Goal: Information Seeking & Learning: Learn about a topic

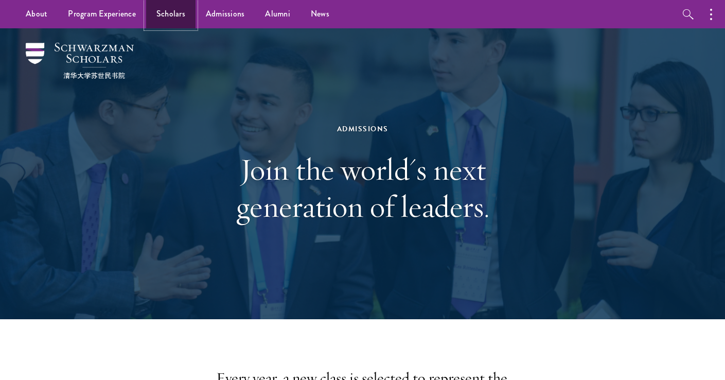
click at [161, 14] on link "Scholars" at bounding box center [170, 14] width 49 height 28
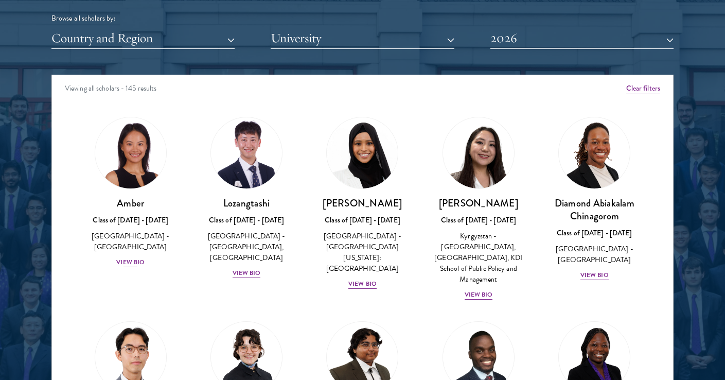
scroll to position [1298, 0]
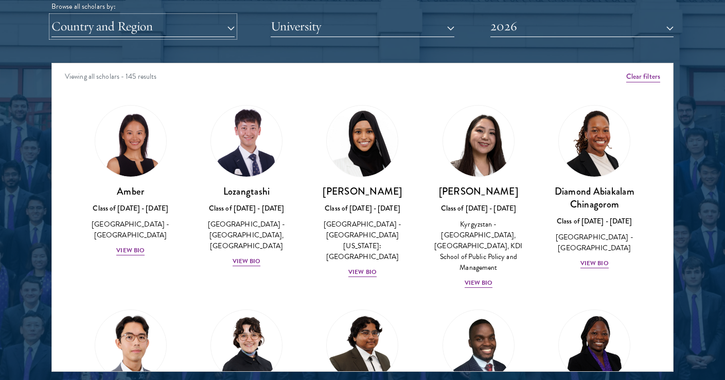
click at [191, 29] on button "Country and Region" at bounding box center [142, 26] width 183 height 21
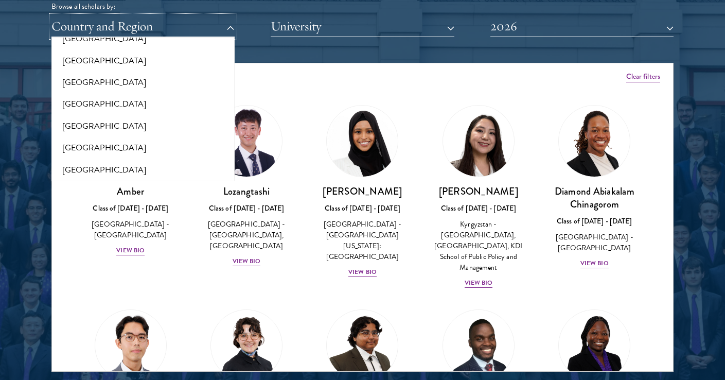
scroll to position [1663, 0]
click at [73, 119] on button "[GEOGRAPHIC_DATA]" at bounding box center [143, 127] width 177 height 22
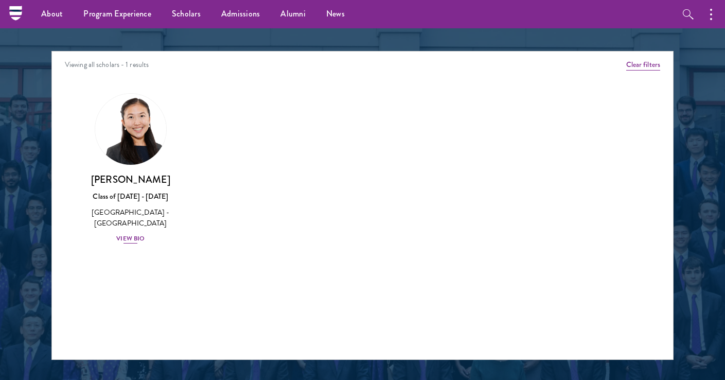
scroll to position [1308, 0]
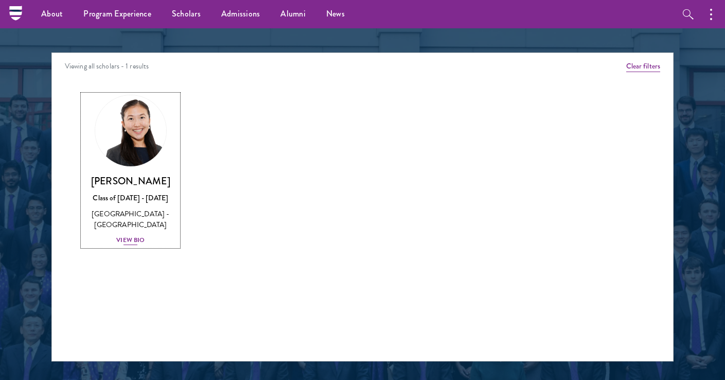
click at [128, 239] on div "View Bio" at bounding box center [130, 240] width 28 height 10
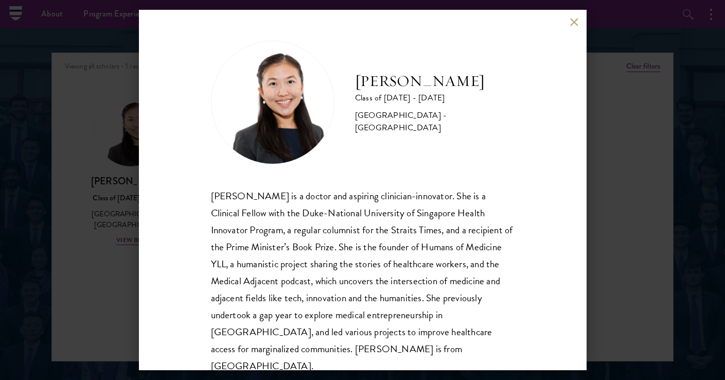
click at [577, 20] on button at bounding box center [574, 22] width 9 height 9
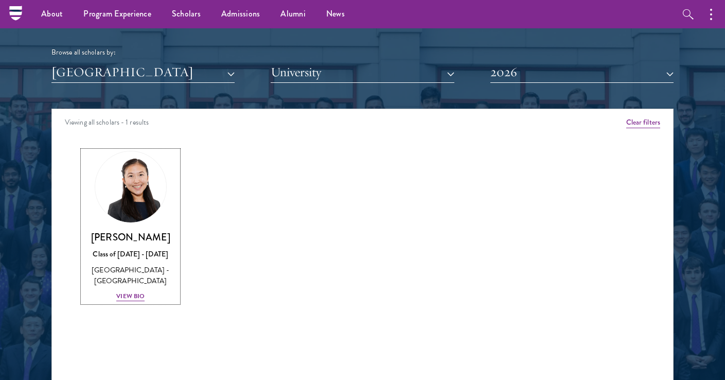
scroll to position [1241, 0]
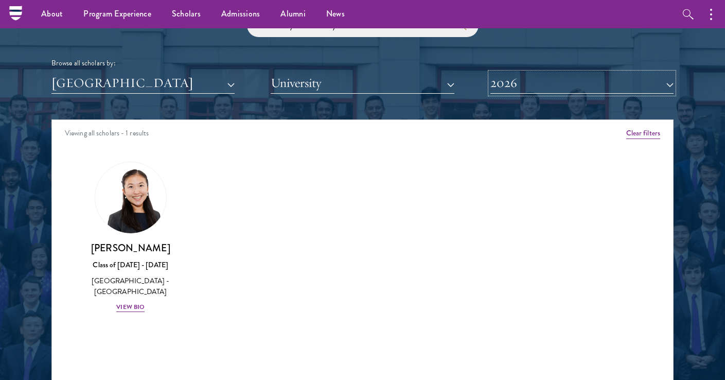
click at [524, 82] on button "2026" at bounding box center [582, 83] width 183 height 21
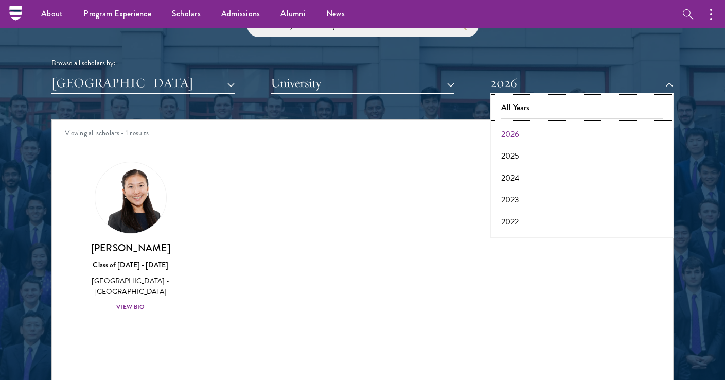
click at [511, 115] on button "All Years" at bounding box center [582, 108] width 177 height 22
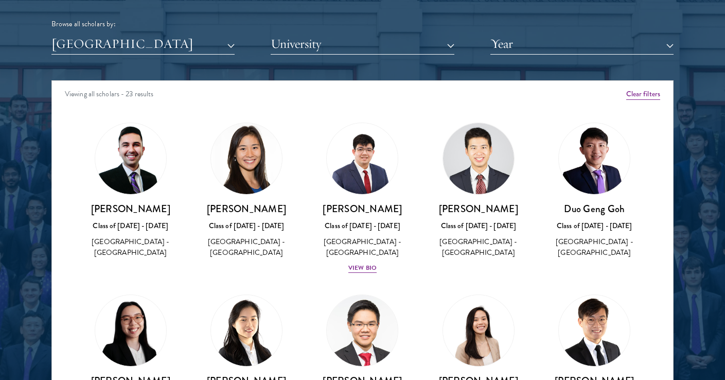
scroll to position [1277, 0]
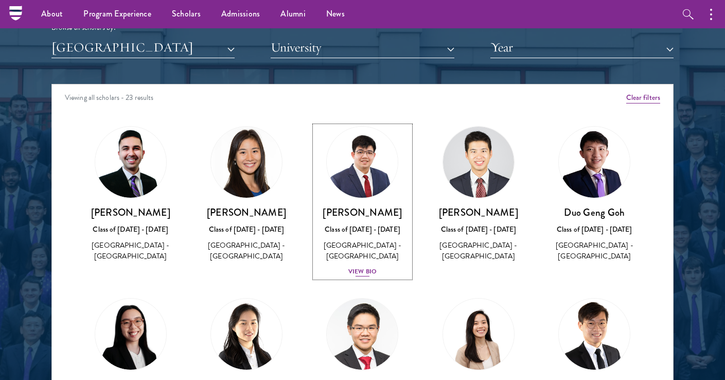
click at [359, 269] on div "View Bio" at bounding box center [362, 272] width 28 height 10
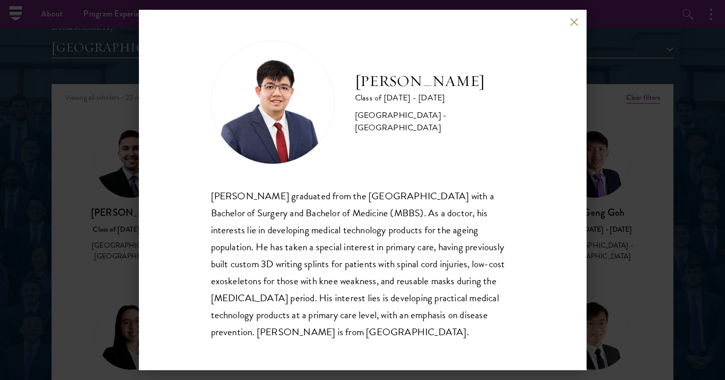
click at [571, 24] on button at bounding box center [574, 22] width 9 height 9
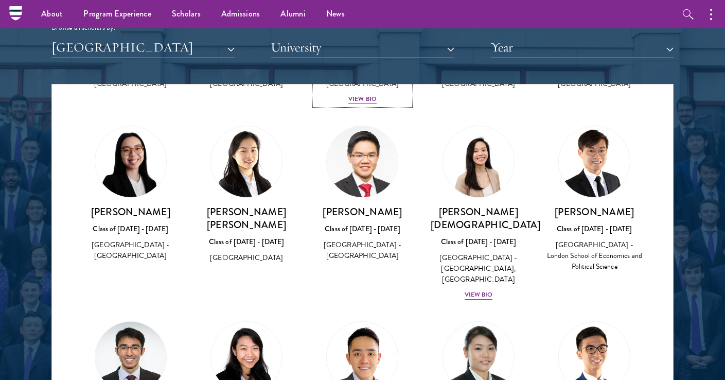
scroll to position [173, 0]
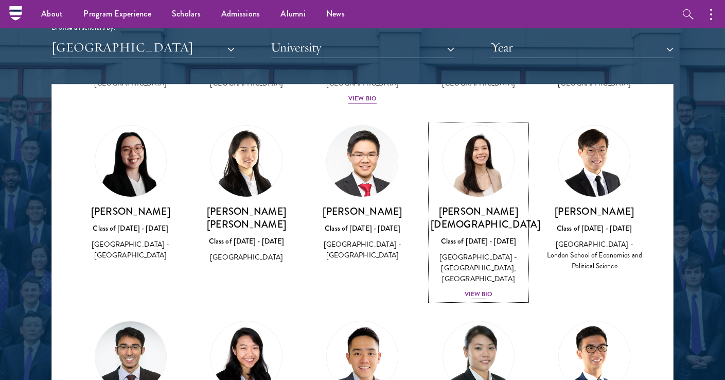
click at [474, 289] on div "View Bio" at bounding box center [479, 294] width 28 height 10
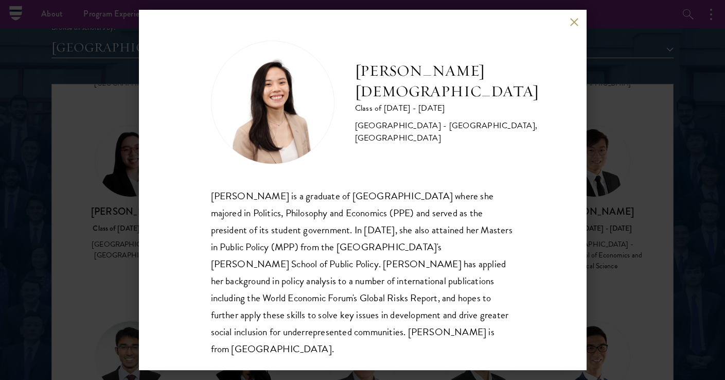
click at [568, 23] on div "[PERSON_NAME] Class of [DATE] - [DATE] [GEOGRAPHIC_DATA] - [GEOGRAPHIC_DATA], […" at bounding box center [363, 190] width 448 height 360
click at [576, 22] on button at bounding box center [574, 22] width 9 height 9
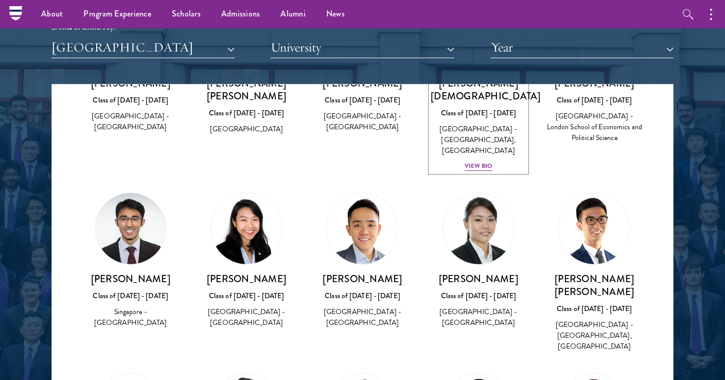
scroll to position [303, 0]
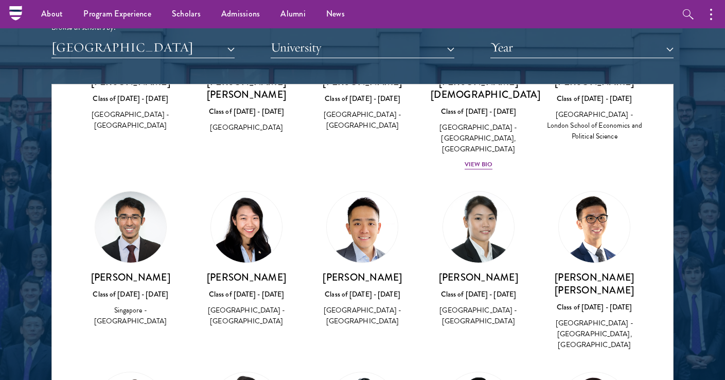
click at [249, 213] on img at bounding box center [246, 226] width 71 height 71
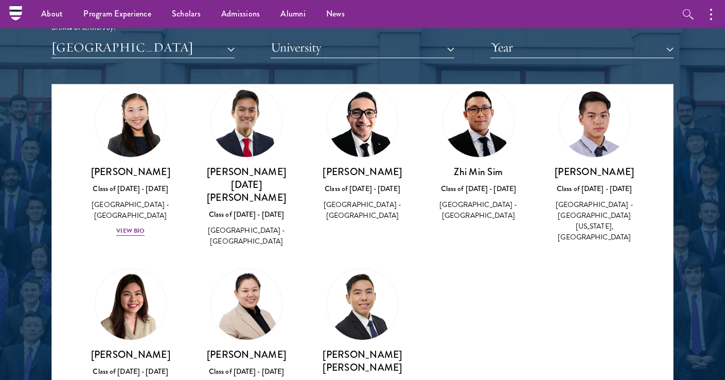
scroll to position [588, 0]
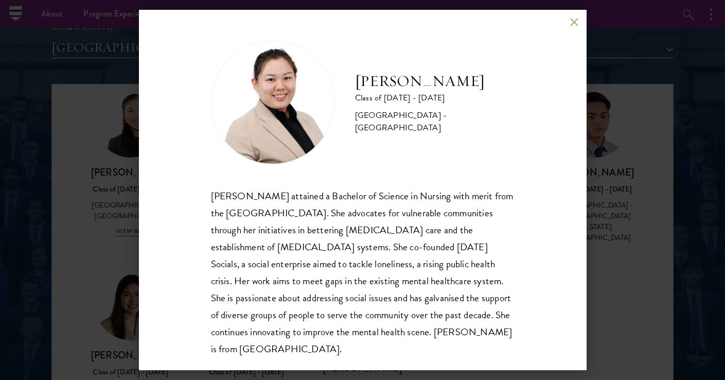
click at [572, 18] on button at bounding box center [574, 22] width 9 height 9
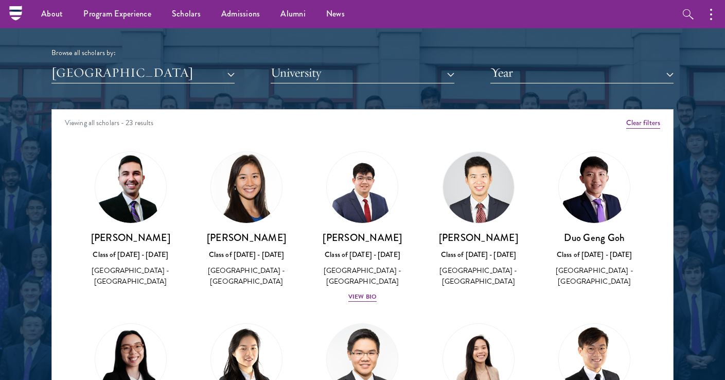
scroll to position [1247, 0]
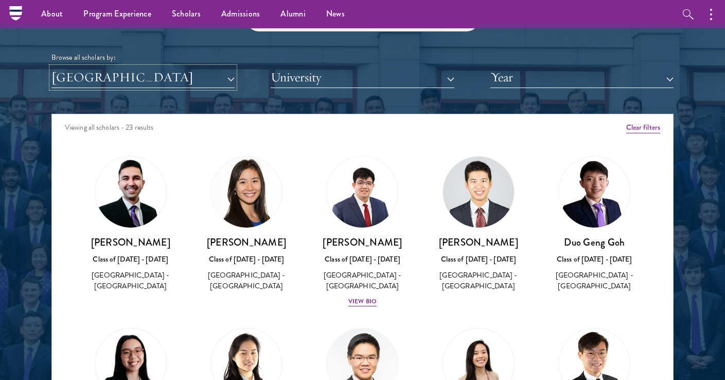
click at [117, 87] on button "[GEOGRAPHIC_DATA]" at bounding box center [142, 77] width 183 height 21
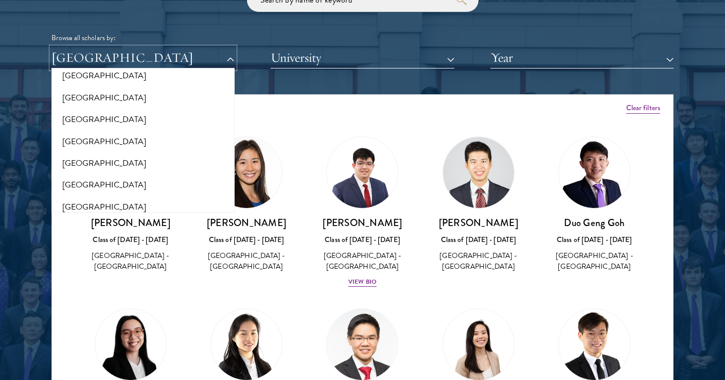
scroll to position [2115, 0]
click at [81, 110] on button "[GEOGRAPHIC_DATA]" at bounding box center [143, 121] width 177 height 22
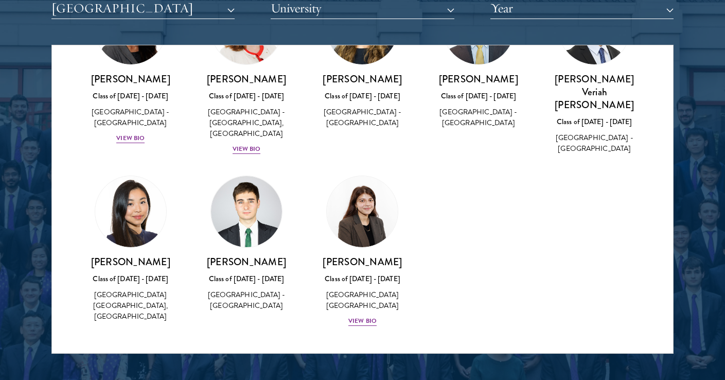
scroll to position [1317, 0]
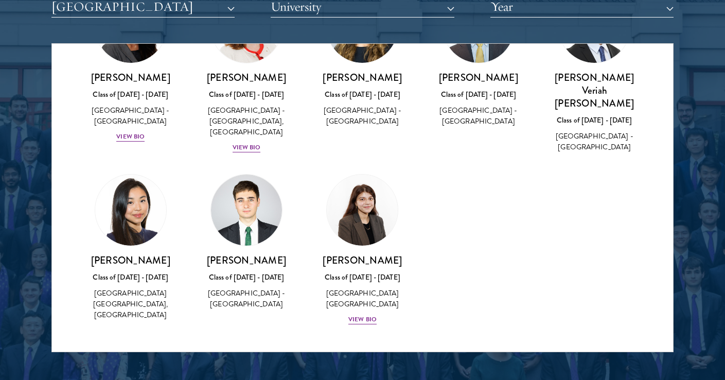
click at [117, 204] on img at bounding box center [130, 210] width 71 height 71
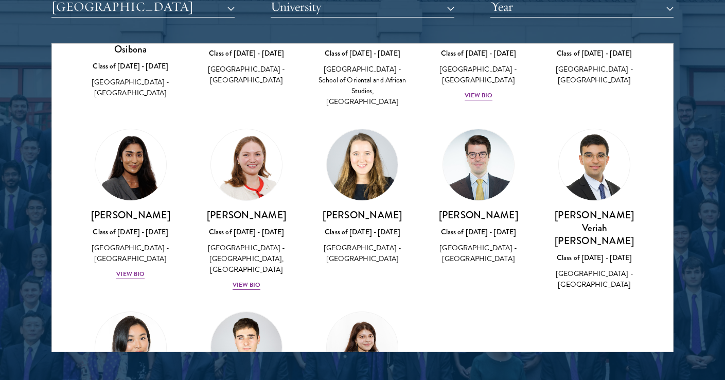
scroll to position [1330, 0]
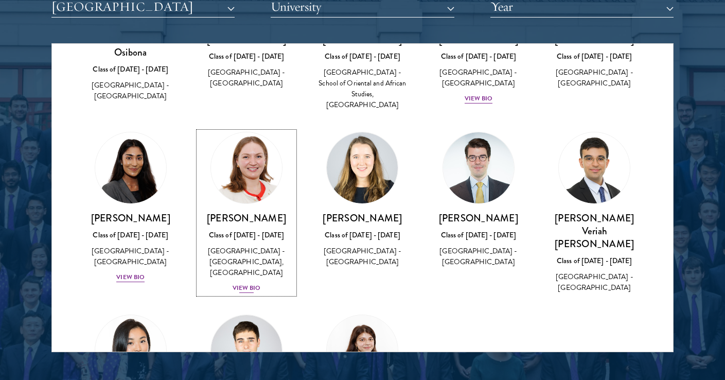
click at [244, 283] on div "View Bio" at bounding box center [247, 288] width 28 height 10
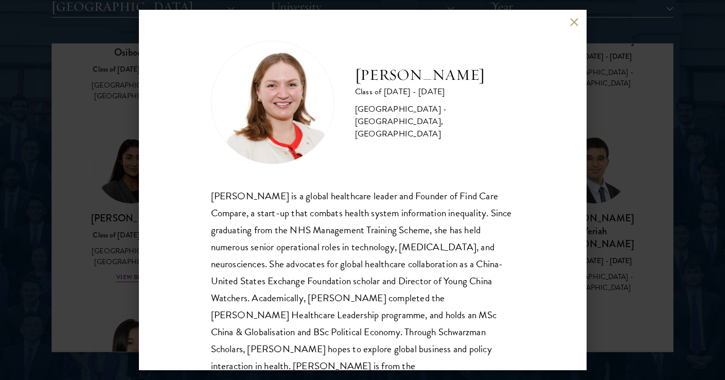
click at [577, 21] on button at bounding box center [574, 22] width 9 height 9
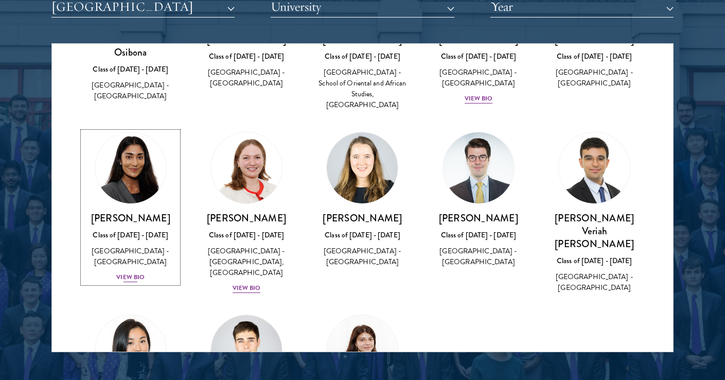
click at [134, 272] on div "View Bio" at bounding box center [130, 277] width 28 height 10
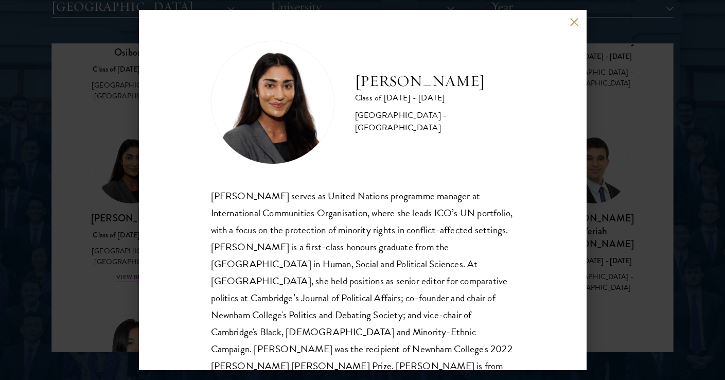
click at [572, 21] on button at bounding box center [574, 22] width 9 height 9
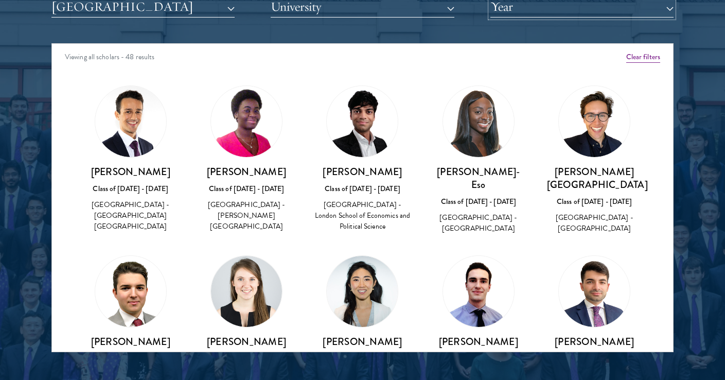
click at [525, 10] on button "Year" at bounding box center [582, 6] width 183 height 21
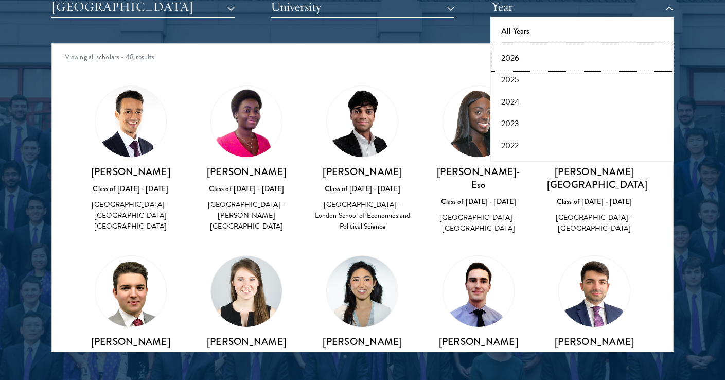
click at [520, 58] on button "2026" at bounding box center [582, 58] width 177 height 22
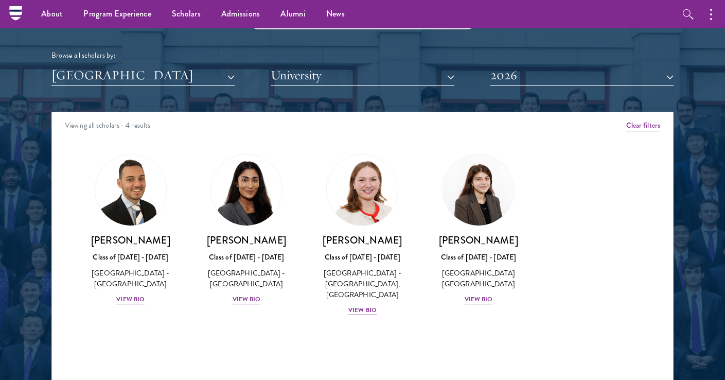
scroll to position [1244, 0]
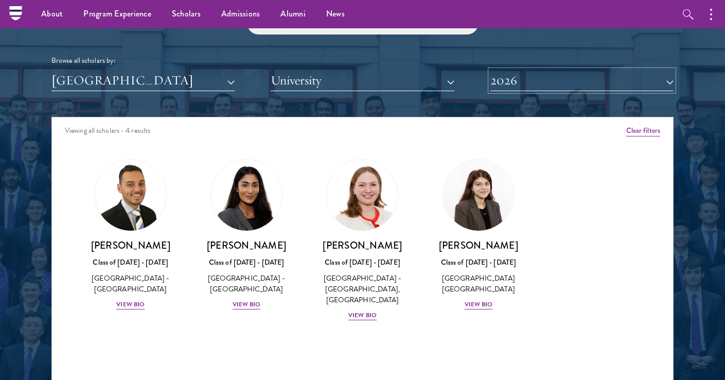
click at [538, 82] on button "2026" at bounding box center [582, 80] width 183 height 21
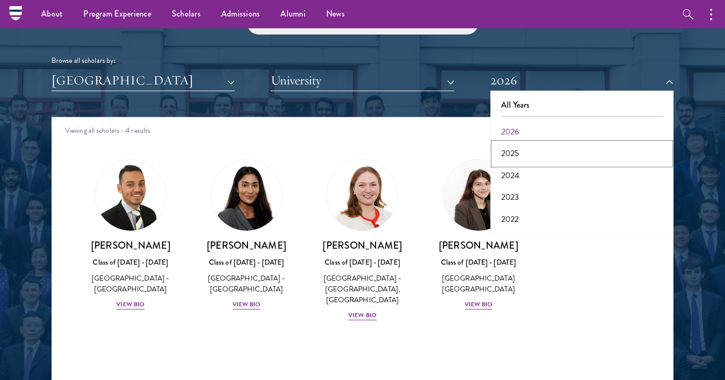
click at [516, 153] on button "2025" at bounding box center [582, 154] width 177 height 22
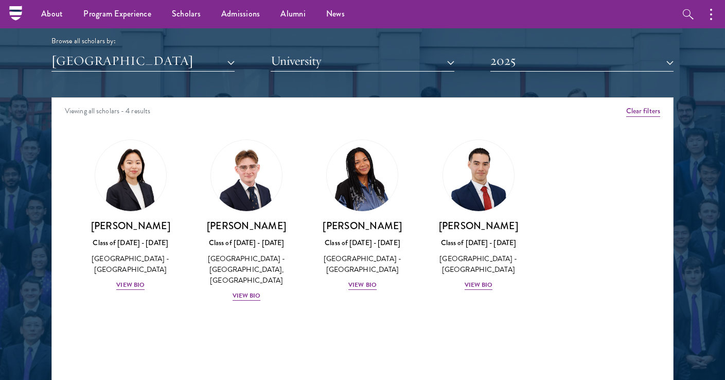
scroll to position [1263, 0]
click at [127, 289] on div "View Bio" at bounding box center [130, 286] width 28 height 10
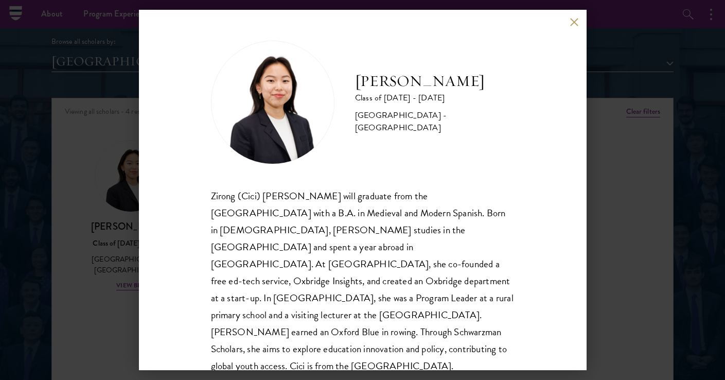
click at [574, 22] on button at bounding box center [574, 22] width 9 height 9
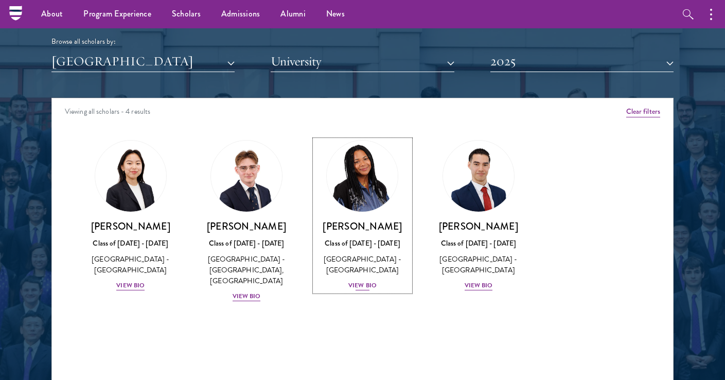
click at [363, 288] on div "View Bio" at bounding box center [362, 286] width 28 height 10
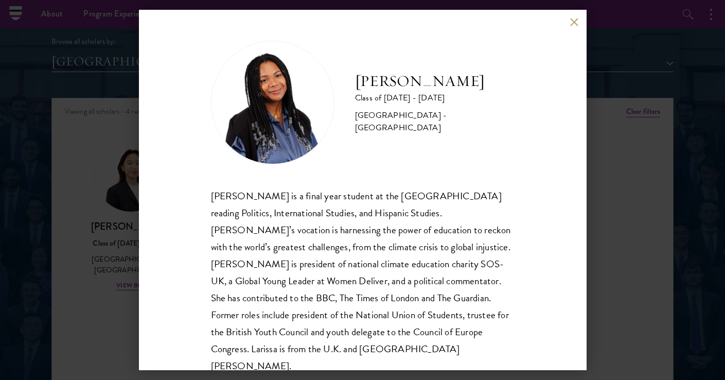
click at [569, 23] on div "[PERSON_NAME] Class of [DATE] - [DATE] [GEOGRAPHIC_DATA] - [GEOGRAPHIC_DATA] [P…" at bounding box center [363, 190] width 448 height 360
click at [573, 21] on button at bounding box center [574, 22] width 9 height 9
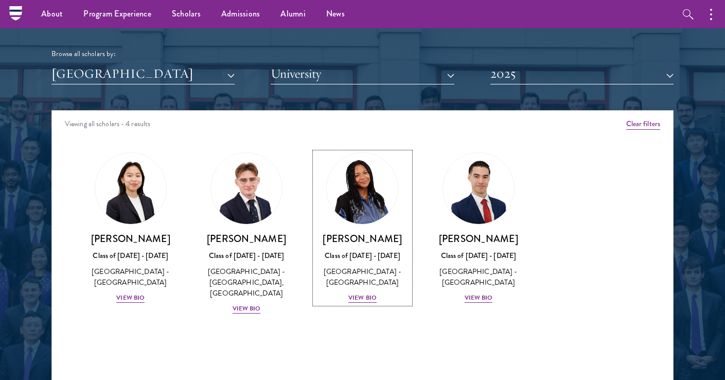
scroll to position [1250, 0]
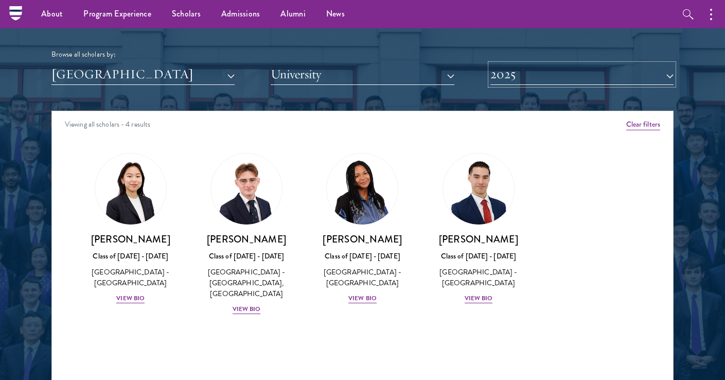
click at [508, 68] on button "2025" at bounding box center [582, 74] width 183 height 21
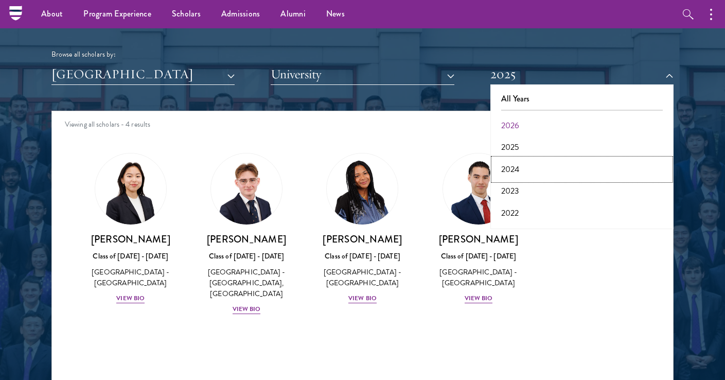
click at [515, 169] on button "2024" at bounding box center [582, 170] width 177 height 22
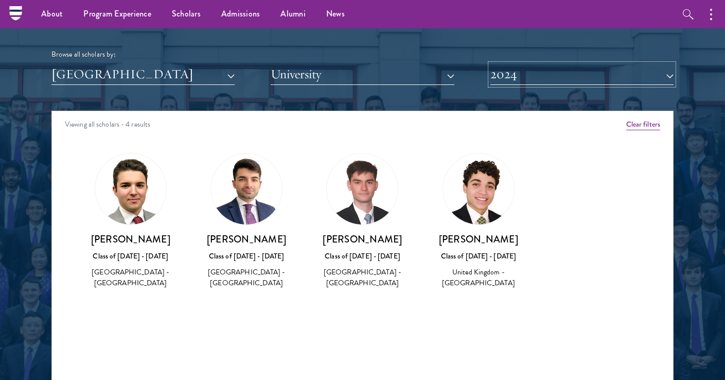
click at [531, 81] on button "2024" at bounding box center [582, 74] width 183 height 21
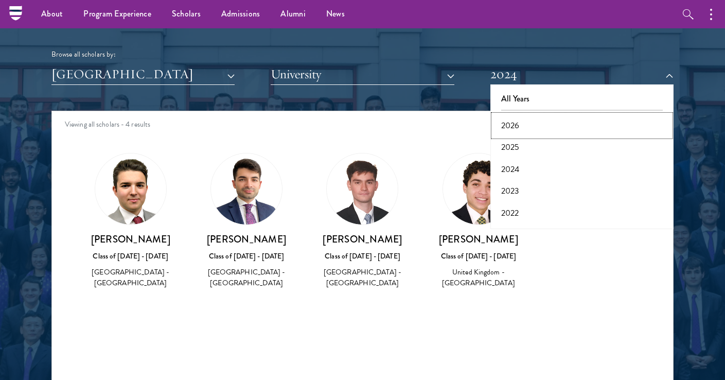
click at [513, 124] on button "2026" at bounding box center [582, 126] width 177 height 22
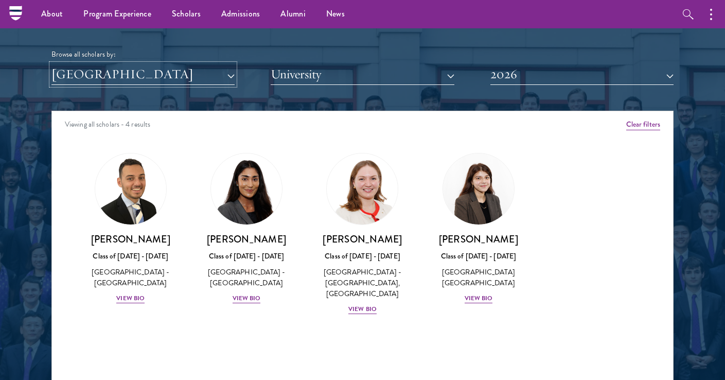
click at [85, 69] on button "[GEOGRAPHIC_DATA]" at bounding box center [142, 74] width 183 height 21
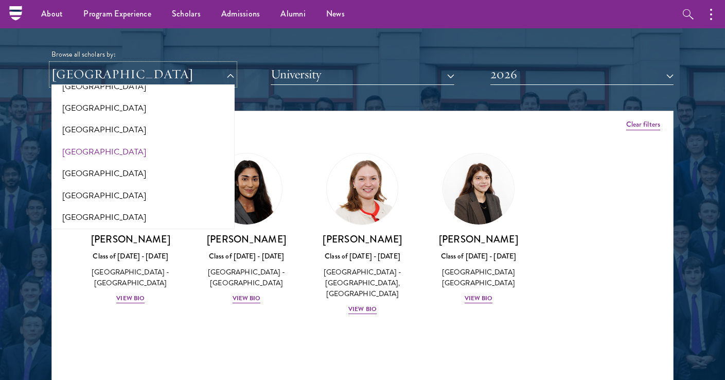
scroll to position [2078, 0]
click at [89, 185] on button "[GEOGRAPHIC_DATA]" at bounding box center [143, 196] width 177 height 22
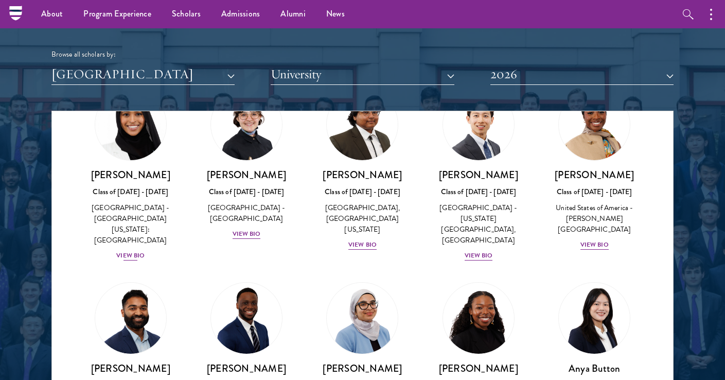
scroll to position [33, 0]
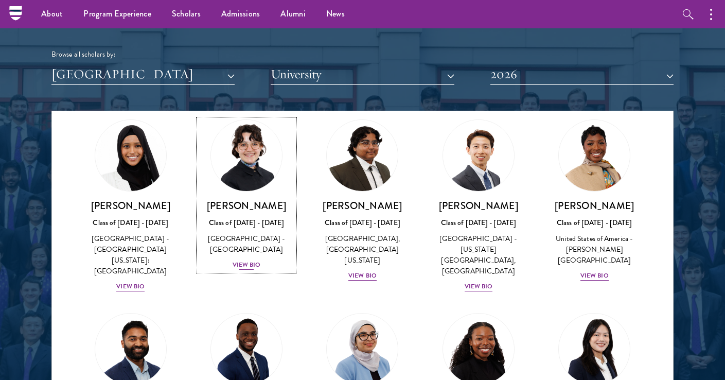
click at [243, 260] on div "View Bio" at bounding box center [247, 265] width 28 height 10
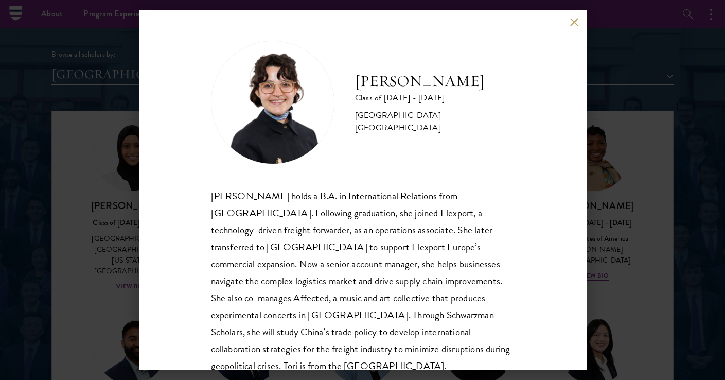
click at [575, 22] on button at bounding box center [574, 22] width 9 height 9
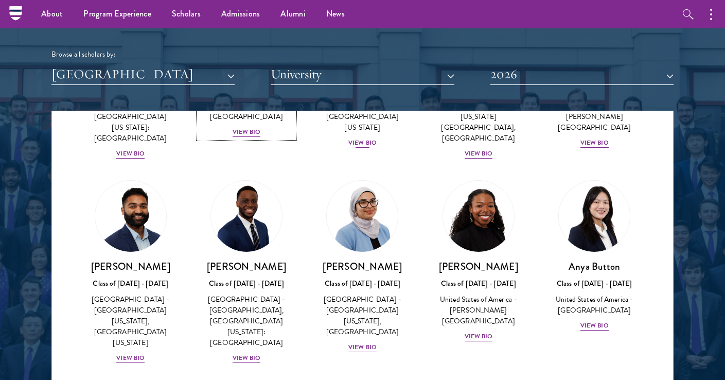
scroll to position [173, 0]
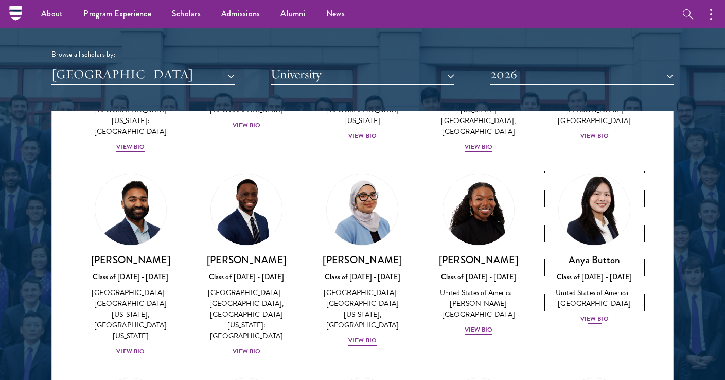
click at [587, 314] on div "View Bio" at bounding box center [595, 319] width 28 height 10
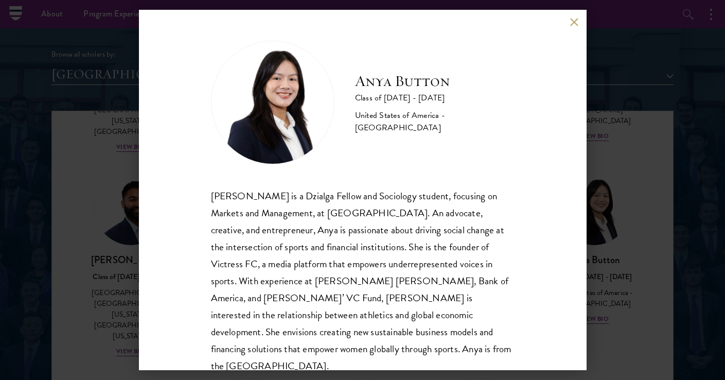
click at [574, 26] on button at bounding box center [574, 22] width 9 height 9
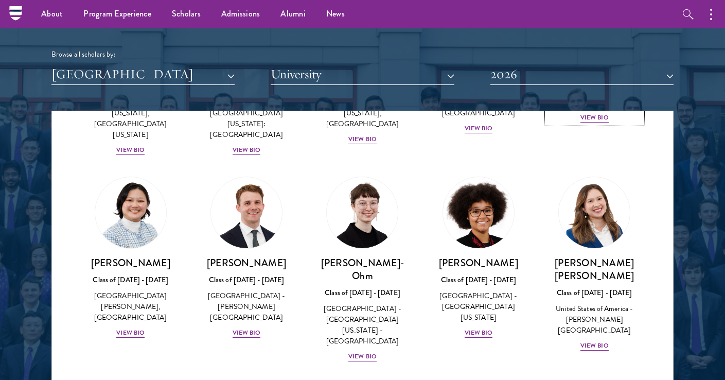
scroll to position [375, 0]
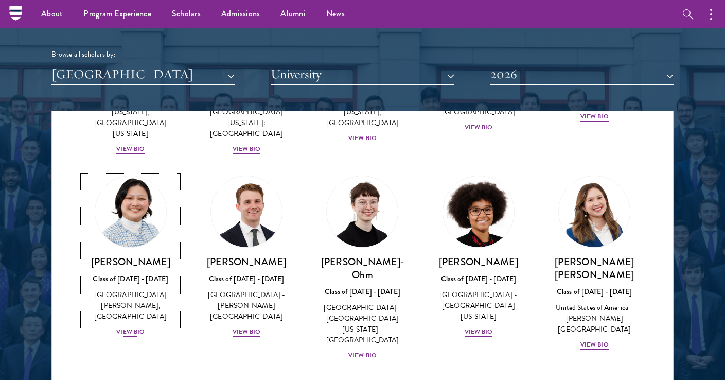
click at [128, 327] on div "View Bio" at bounding box center [130, 332] width 28 height 10
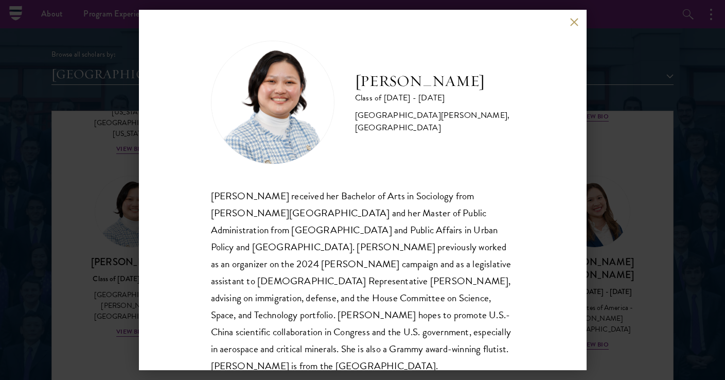
click at [571, 20] on button at bounding box center [574, 22] width 9 height 9
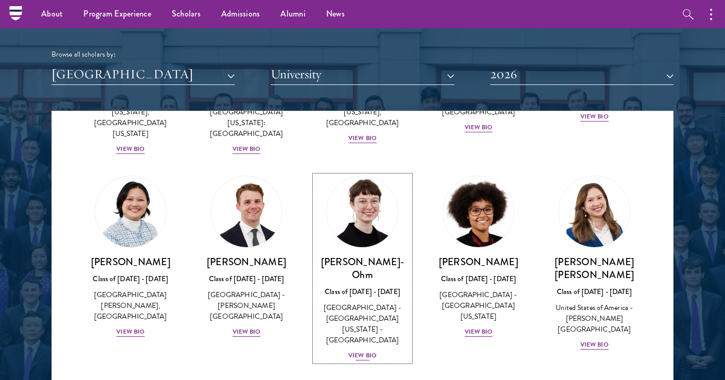
click at [361, 351] on div "View Bio" at bounding box center [362, 356] width 28 height 10
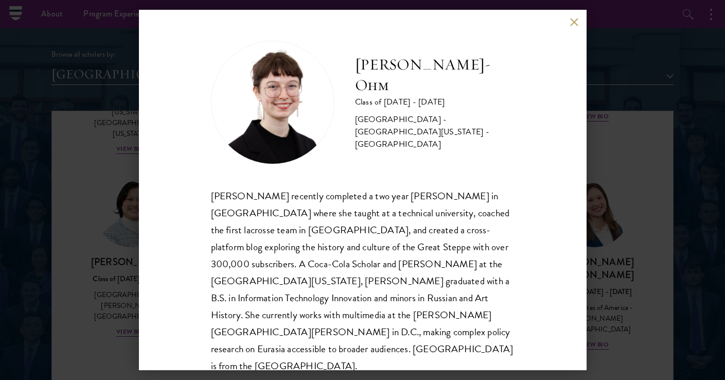
click at [574, 22] on button at bounding box center [574, 22] width 9 height 9
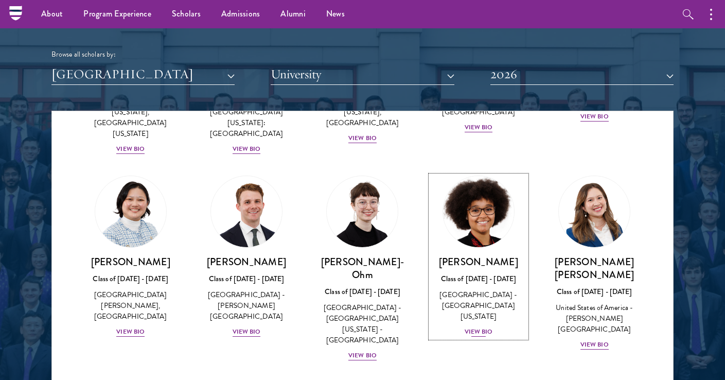
click at [474, 327] on div "View Bio" at bounding box center [479, 332] width 28 height 10
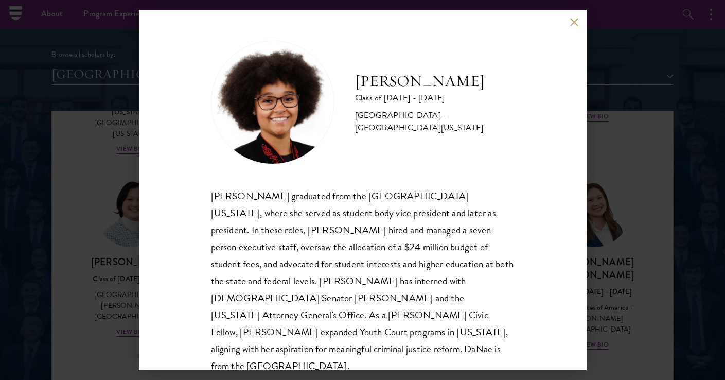
click at [569, 22] on div "[PERSON_NAME] Class of [DATE] - [DATE] [GEOGRAPHIC_DATA] - [GEOGRAPHIC_DATA][US…" at bounding box center [363, 190] width 448 height 360
click at [572, 23] on button at bounding box center [574, 22] width 9 height 9
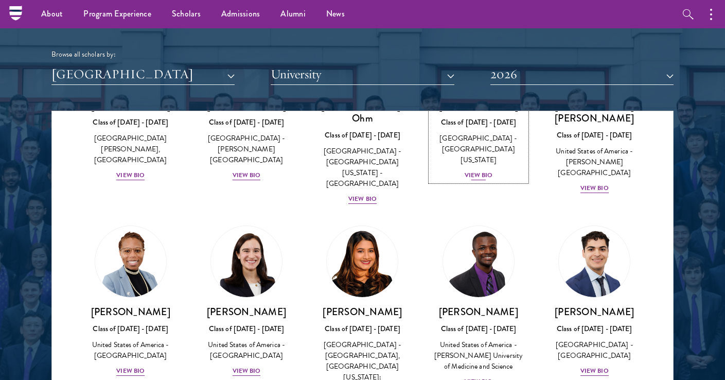
scroll to position [532, 0]
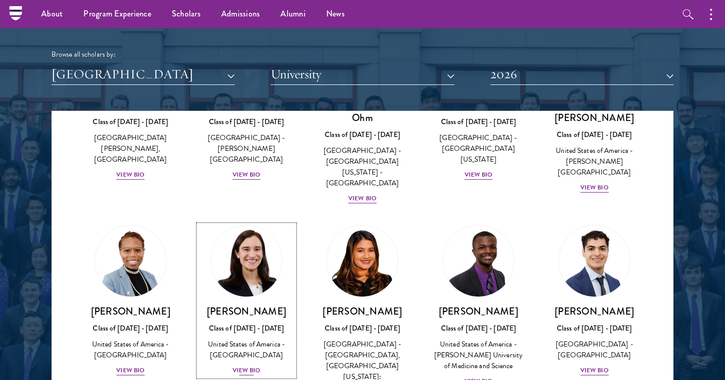
click at [243, 365] on div "View Bio" at bounding box center [247, 370] width 28 height 10
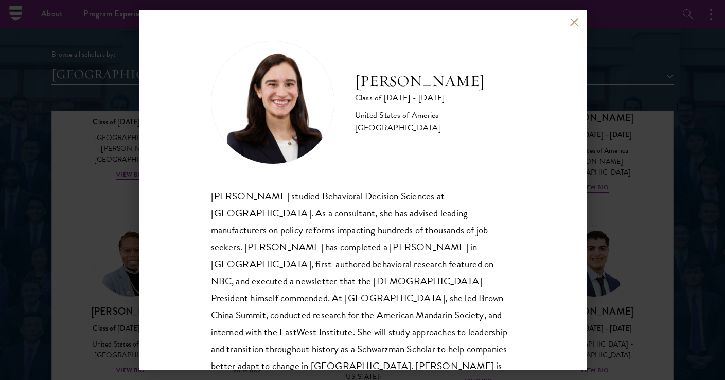
click at [571, 23] on button at bounding box center [574, 22] width 9 height 9
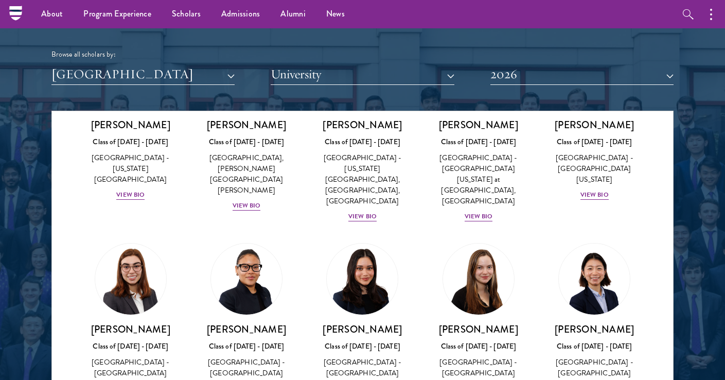
scroll to position [945, 0]
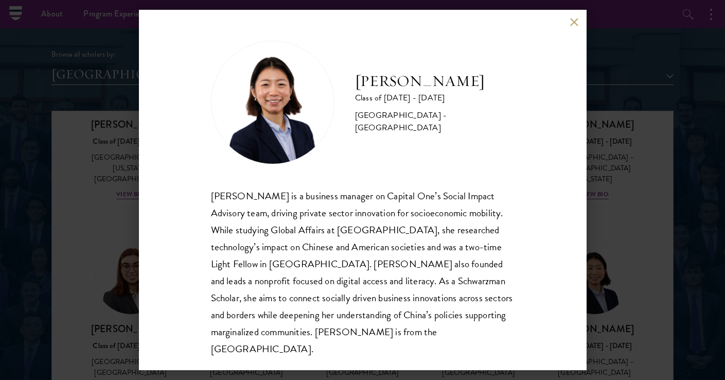
click at [572, 20] on button at bounding box center [574, 22] width 9 height 9
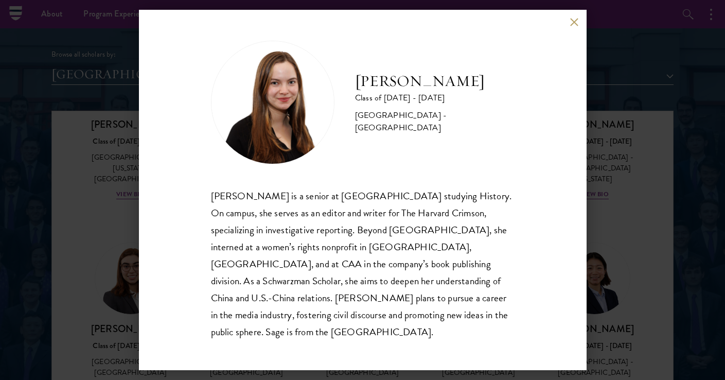
click at [574, 26] on button at bounding box center [574, 22] width 9 height 9
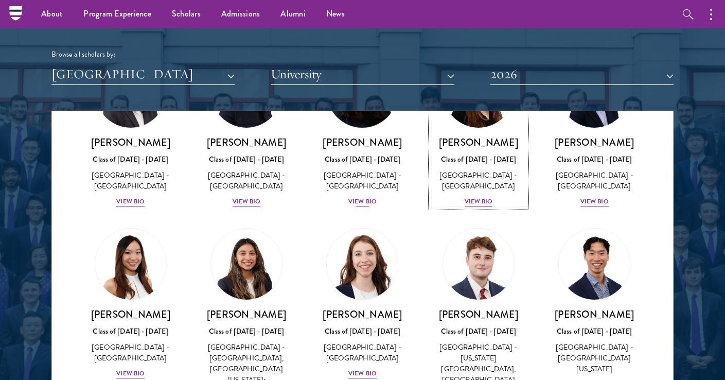
scroll to position [1135, 0]
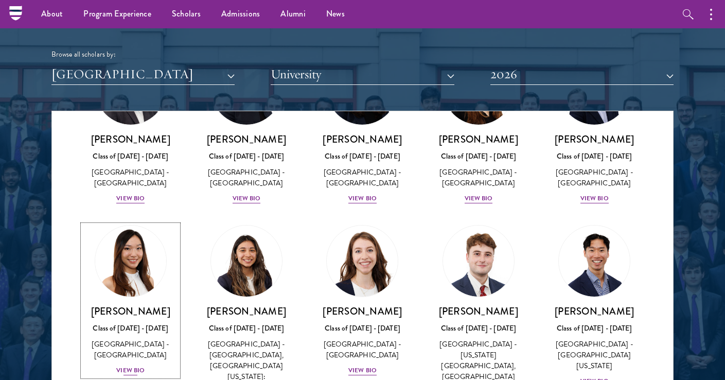
click at [126, 365] on div "View Bio" at bounding box center [130, 370] width 28 height 10
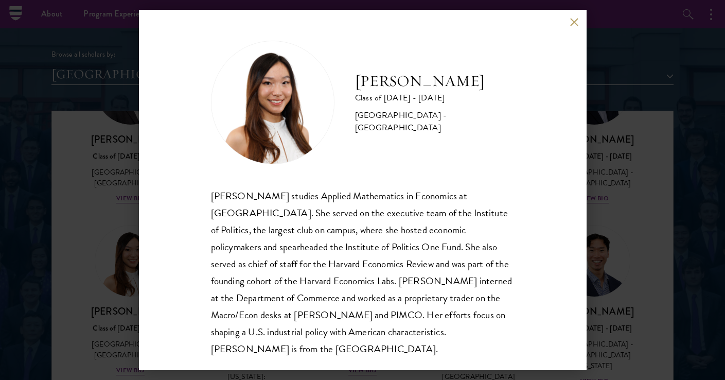
click at [563, 27] on div "[PERSON_NAME] Class of [DATE] - [DATE] [GEOGRAPHIC_DATA] - [GEOGRAPHIC_DATA] [P…" at bounding box center [363, 190] width 448 height 360
click at [568, 23] on div "[PERSON_NAME] Class of [DATE] - [DATE] [GEOGRAPHIC_DATA] - [GEOGRAPHIC_DATA] [P…" at bounding box center [363, 190] width 448 height 360
click at [572, 20] on button at bounding box center [574, 22] width 9 height 9
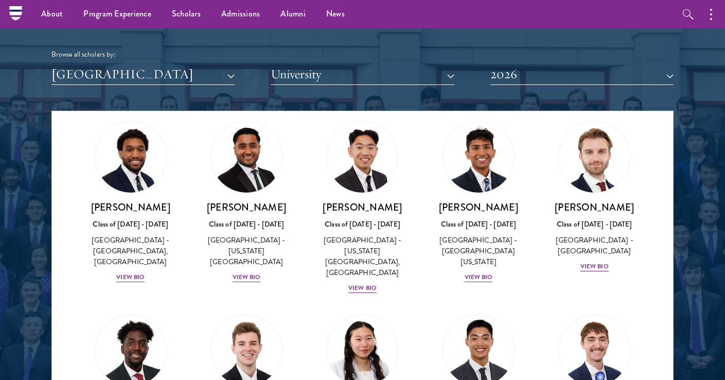
scroll to position [1852, 0]
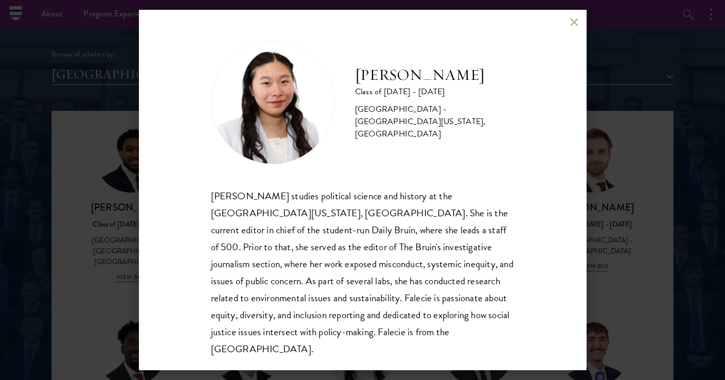
click at [573, 23] on button at bounding box center [574, 22] width 9 height 9
